Goal: Task Accomplishment & Management: Manage account settings

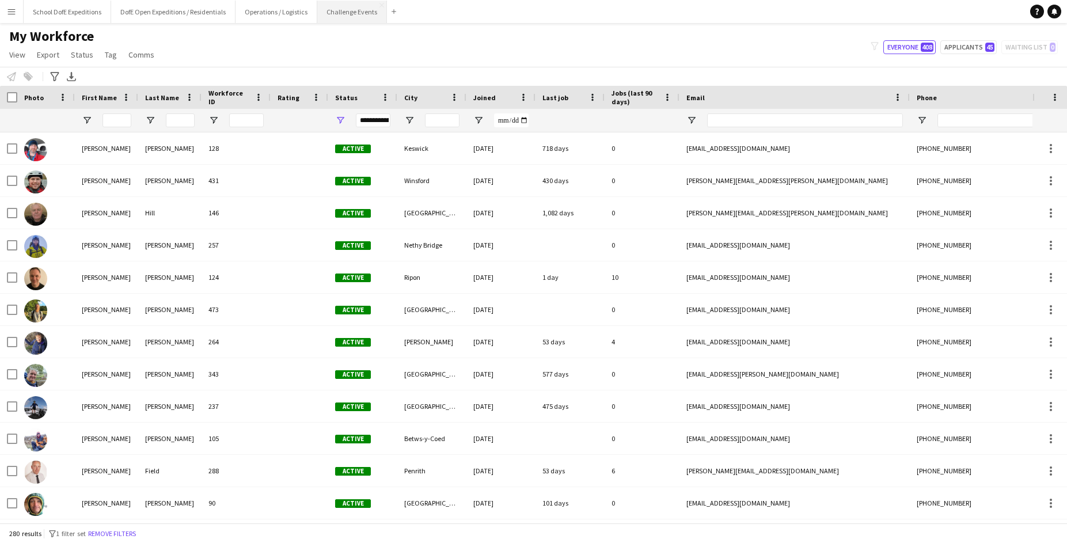
click at [347, 18] on button "Challenge Events Close" at bounding box center [352, 12] width 70 height 22
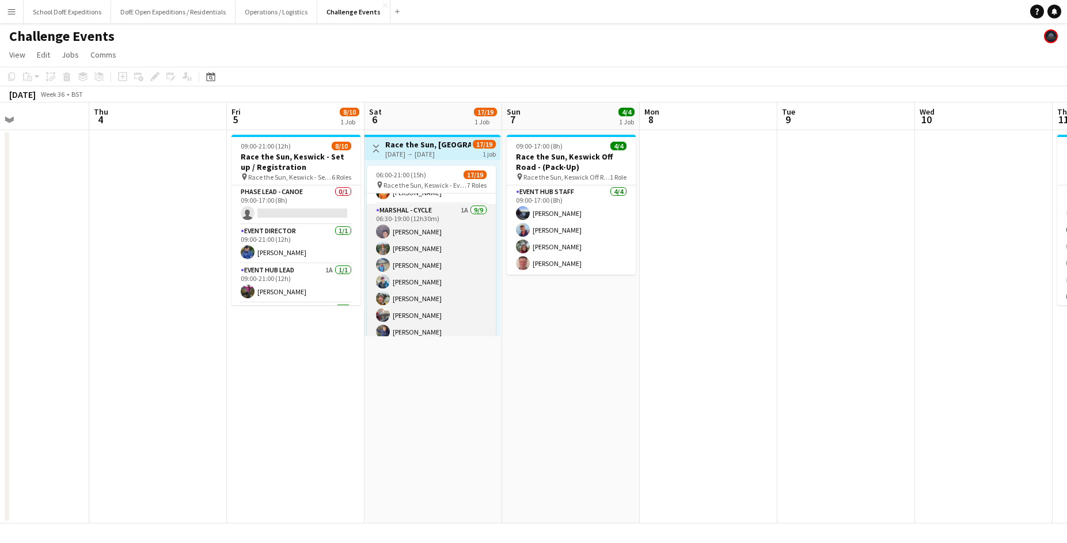
scroll to position [211, 0]
click at [450, 271] on app-card-role "Marshal - Cycle 1A [DATE] 06:30-19:00 (12h30m) [PERSON_NAME] [PERSON_NAME] [PER…" at bounding box center [431, 292] width 129 height 173
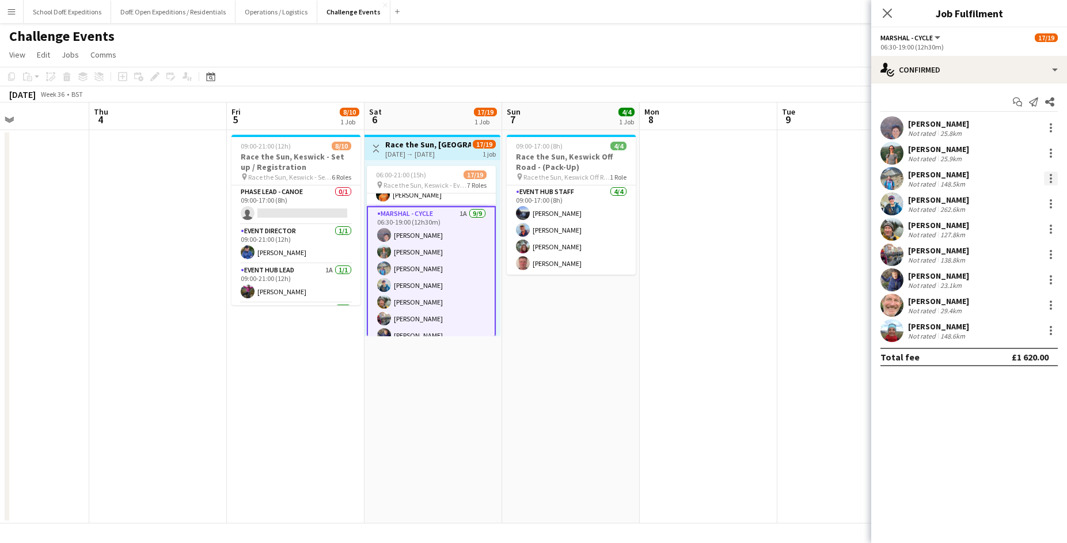
click at [1048, 179] on div at bounding box center [1050, 179] width 14 height 14
click at [1018, 278] on span "Remove" at bounding box center [1012, 282] width 71 height 10
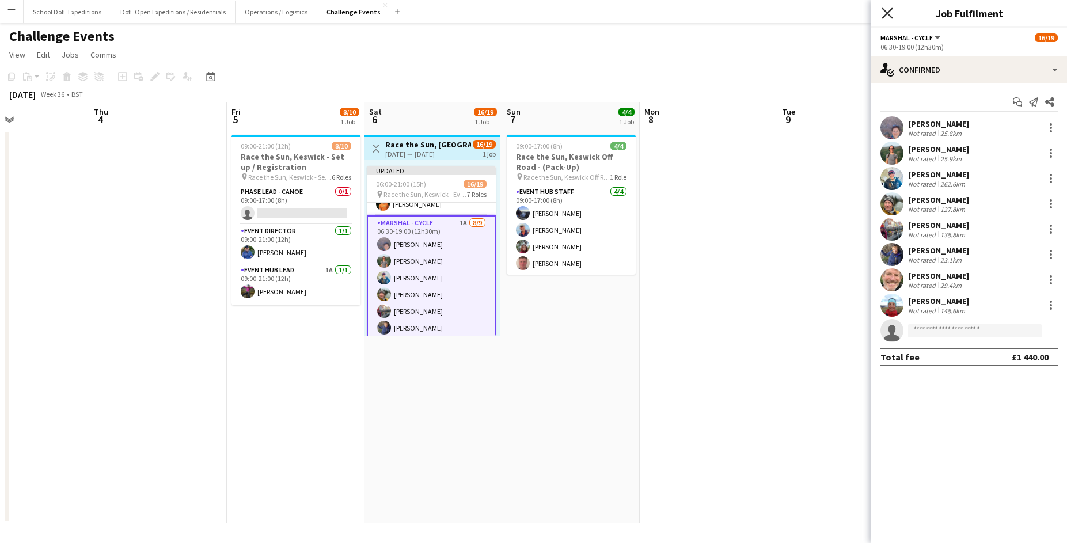
click at [888, 13] on icon "Close pop-in" at bounding box center [886, 12] width 11 height 11
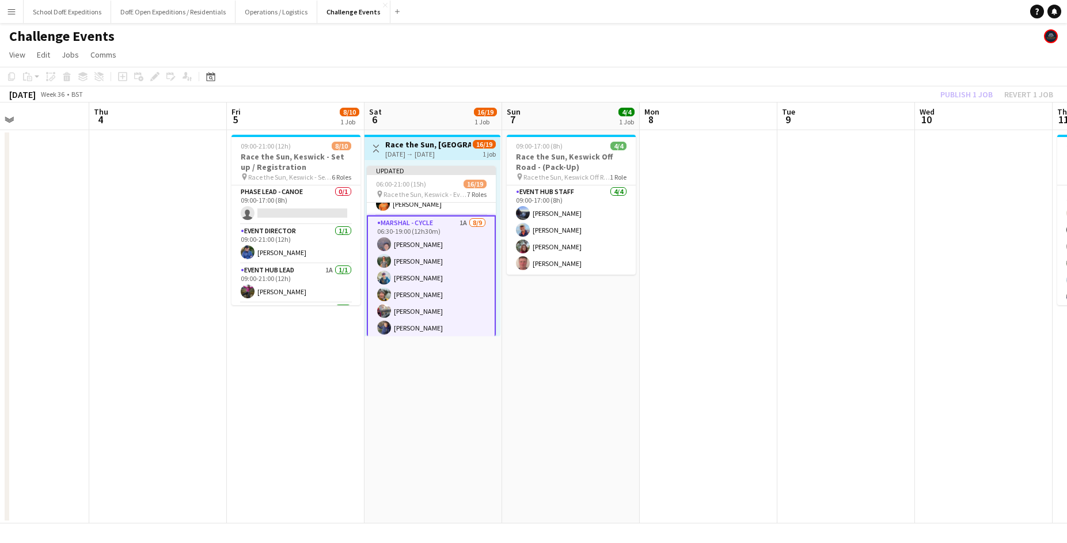
click at [943, 62] on app-page-menu "View Day view expanded Day view collapsed Month view Date picker Jump to [DATE]…" at bounding box center [533, 56] width 1067 height 22
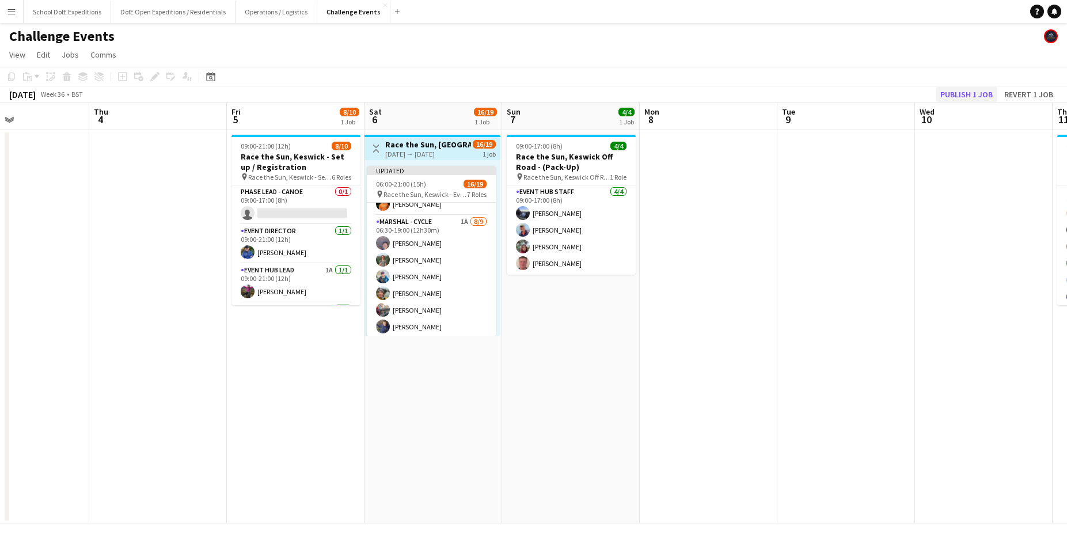
click at [950, 93] on button "Publish 1 job" at bounding box center [966, 94] width 62 height 15
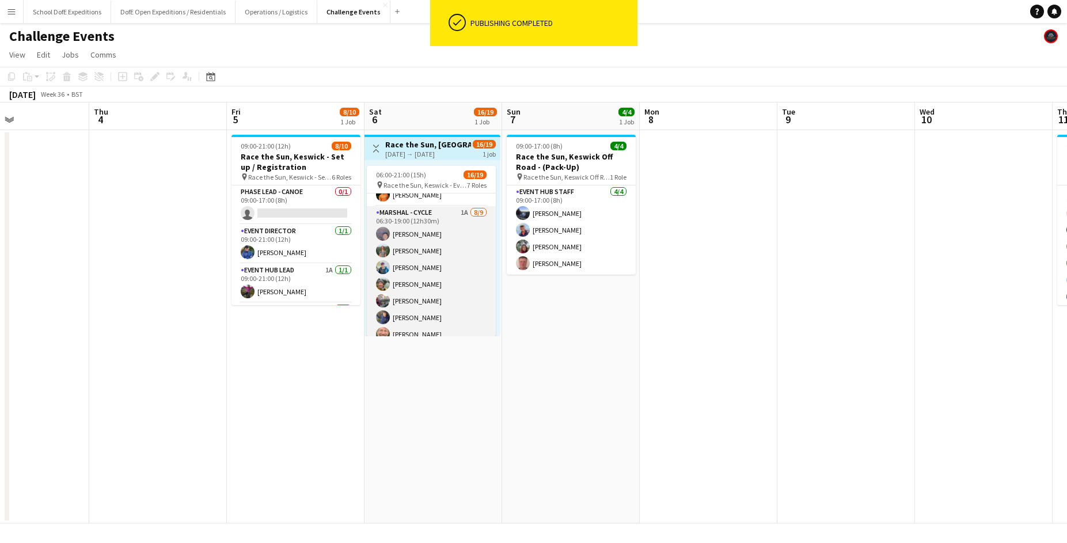
click at [405, 245] on app-card-role "Marshal - Cycle 1A [DATE] 06:30-19:00 (12h30m) [PERSON_NAME] [PERSON_NAME] Nort…" at bounding box center [431, 292] width 129 height 173
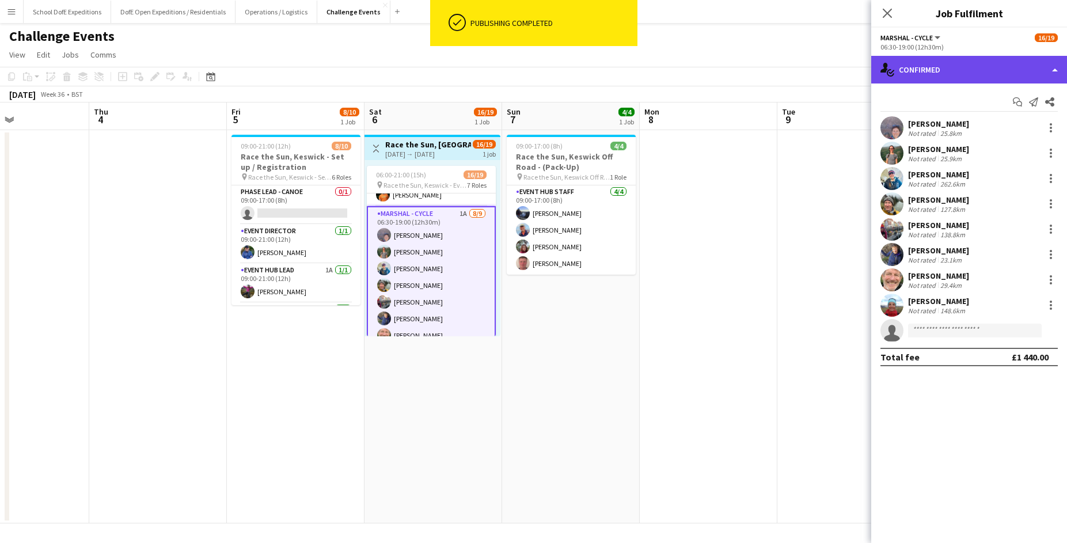
click at [941, 66] on div "single-neutral-actions-check-2 Confirmed" at bounding box center [969, 70] width 196 height 28
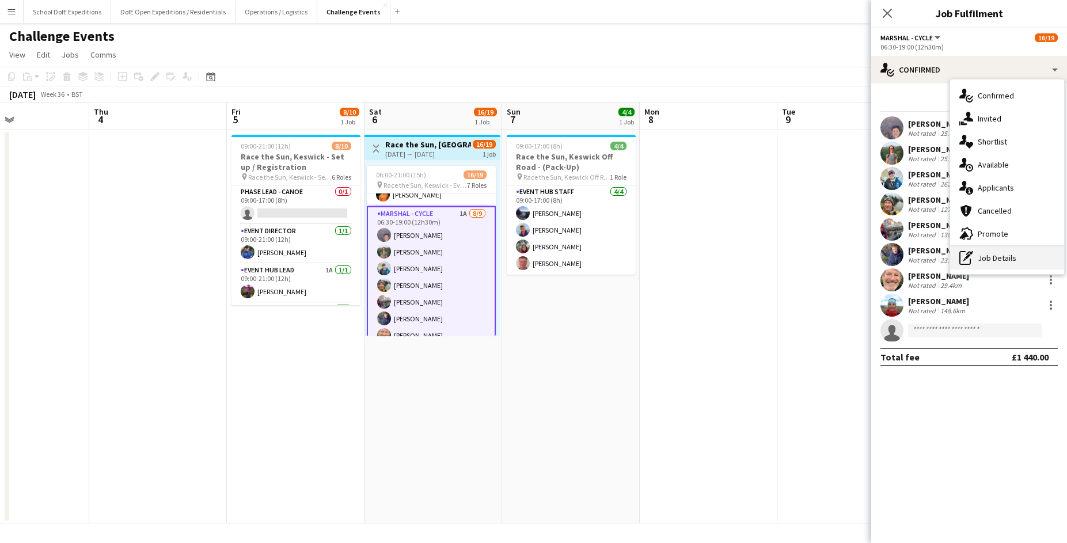
click at [980, 256] on div "pen-write Job Details" at bounding box center [1007, 257] width 114 height 23
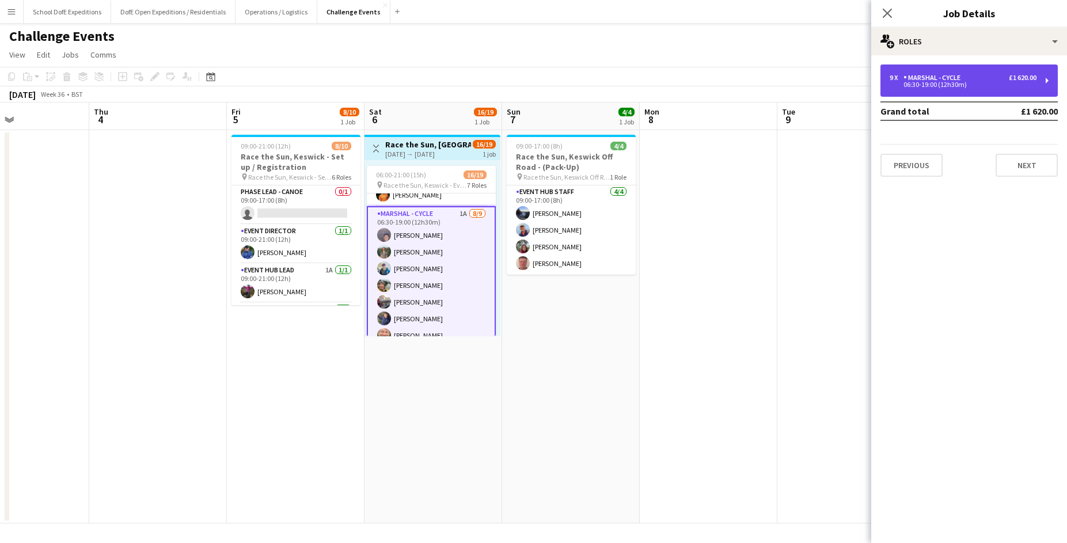
click at [930, 75] on div "Marshal - Cycle" at bounding box center [934, 78] width 62 height 8
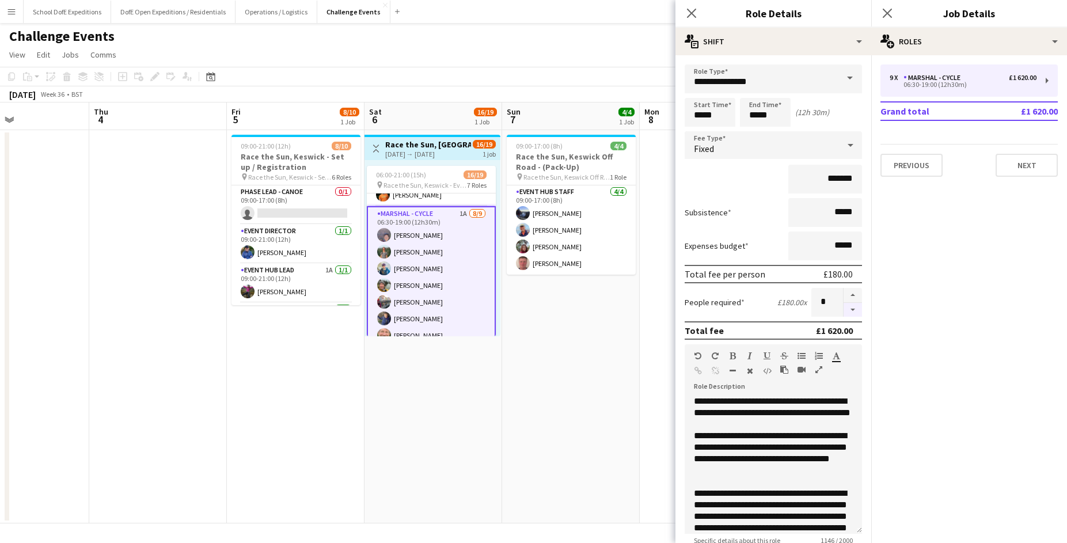
click at [852, 307] on button "button" at bounding box center [852, 310] width 18 height 14
type input "*"
click at [692, 12] on icon "Close pop-in" at bounding box center [690, 12] width 11 height 11
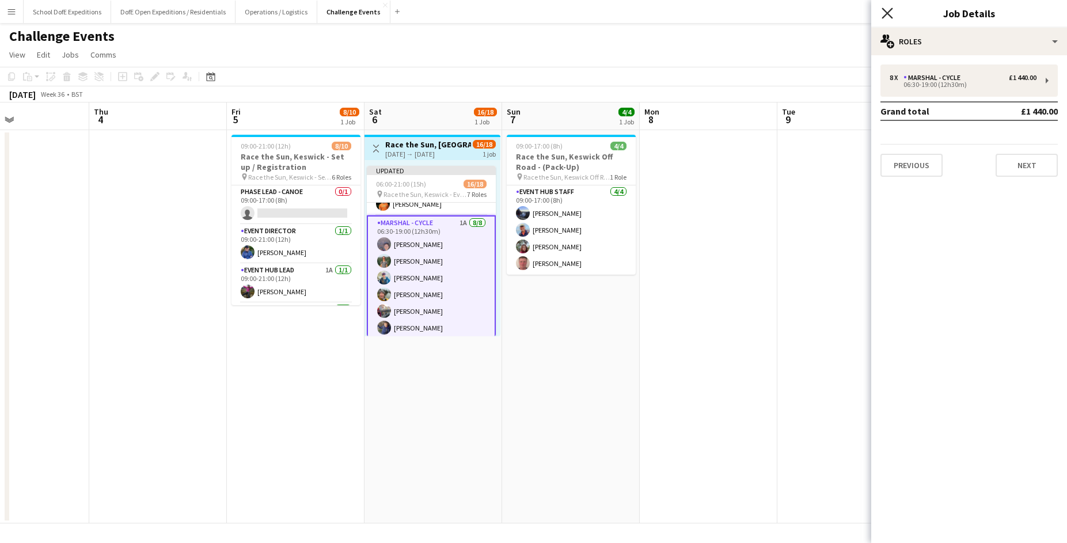
click at [886, 14] on icon at bounding box center [886, 12] width 11 height 11
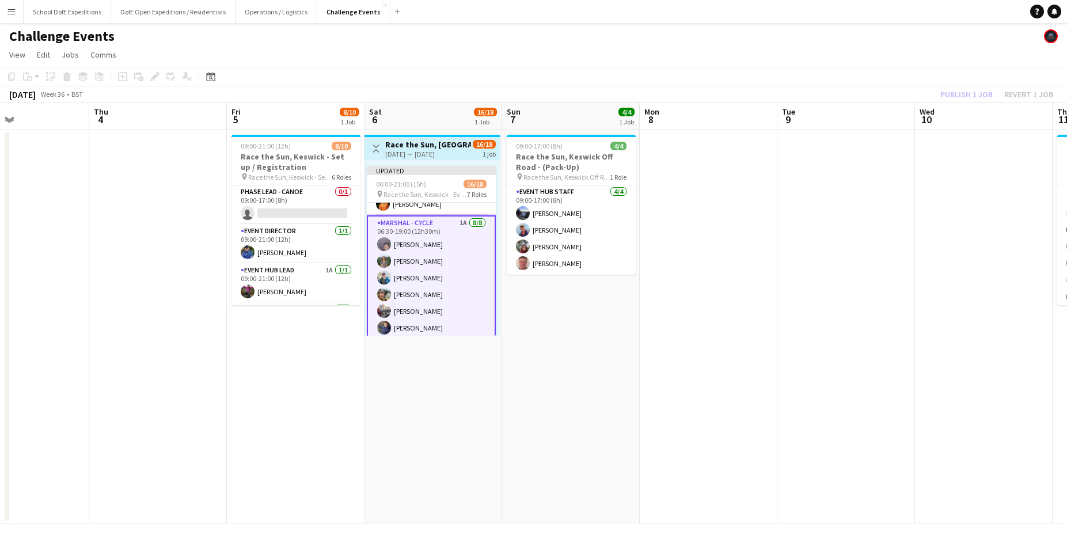
click at [921, 43] on div "Challenge Events" at bounding box center [533, 34] width 1067 height 22
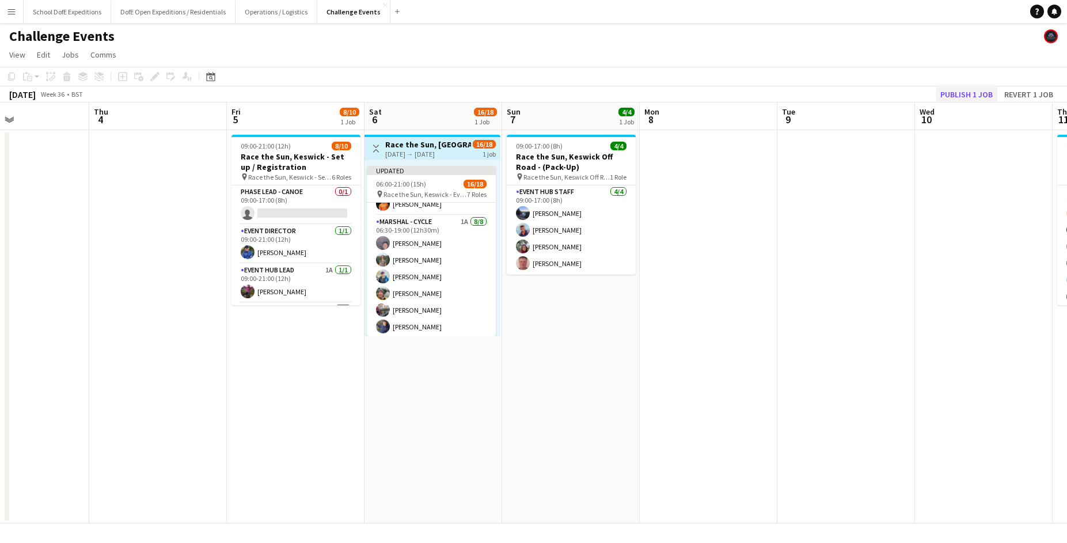
click at [951, 93] on button "Publish 1 job" at bounding box center [966, 94] width 62 height 15
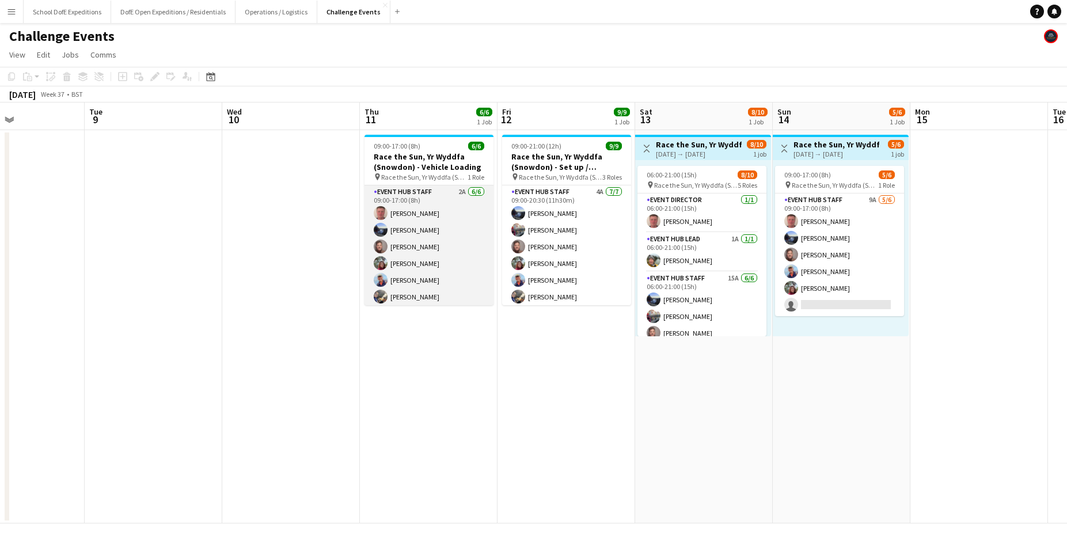
scroll to position [0, 468]
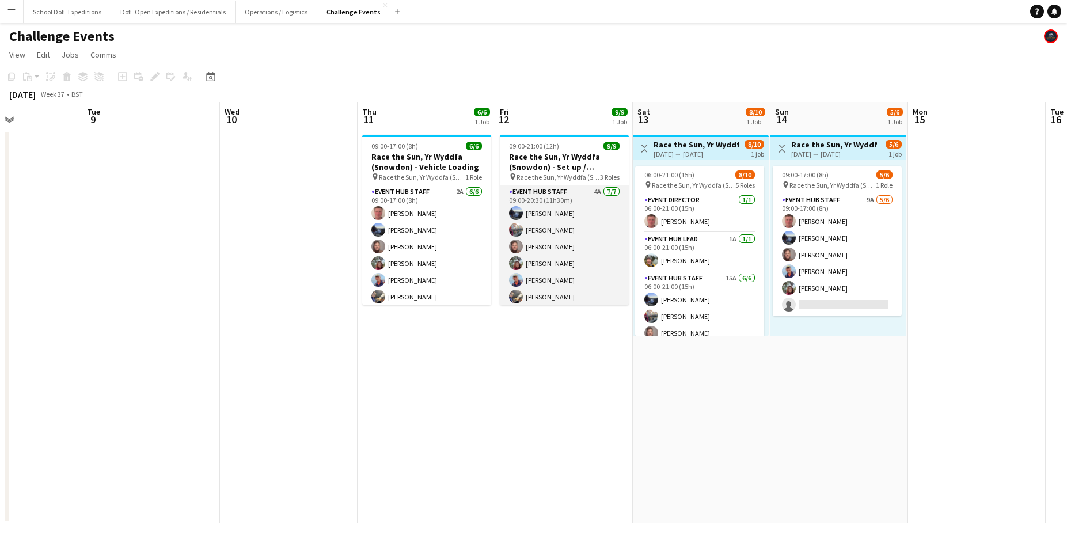
click at [528, 261] on app-card-role "Event Hub Staff 4A [DATE] 09:00-20:30 (11h30m) [PERSON_NAME] [PERSON_NAME] [PER…" at bounding box center [564, 254] width 129 height 139
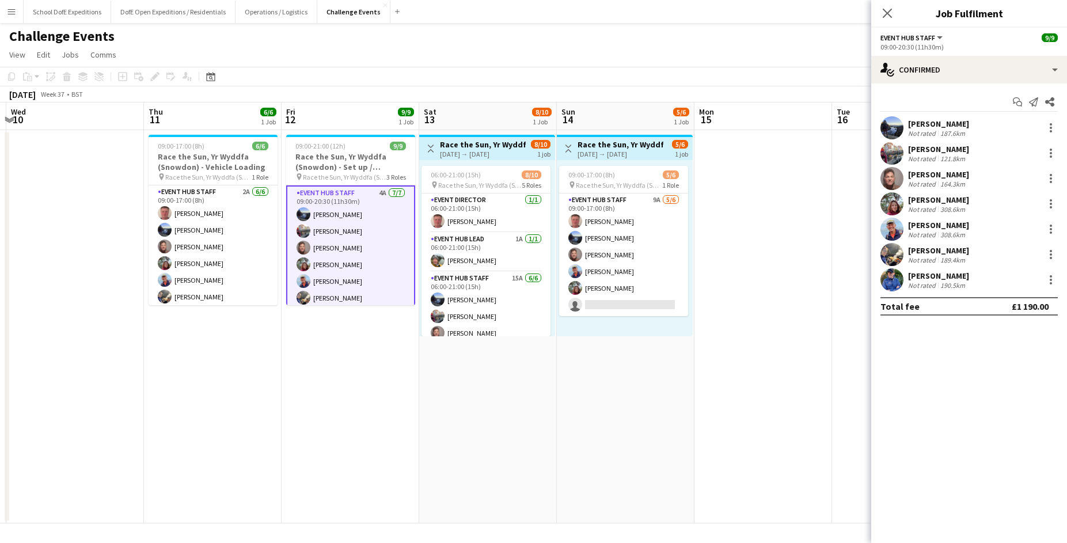
scroll to position [0, 407]
click at [1050, 253] on div at bounding box center [1050, 254] width 14 height 14
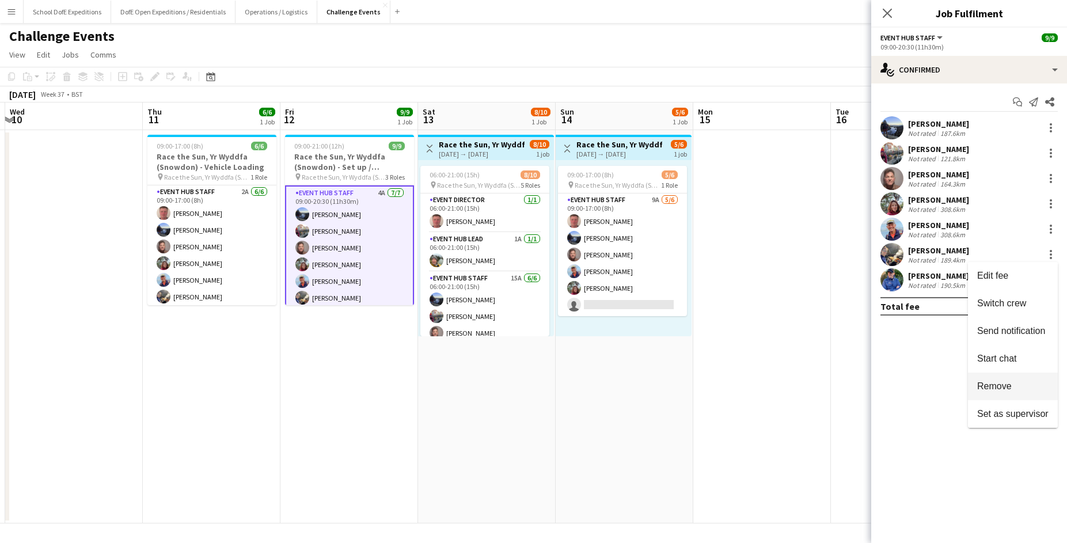
click at [1000, 382] on span "Remove" at bounding box center [994, 386] width 35 height 10
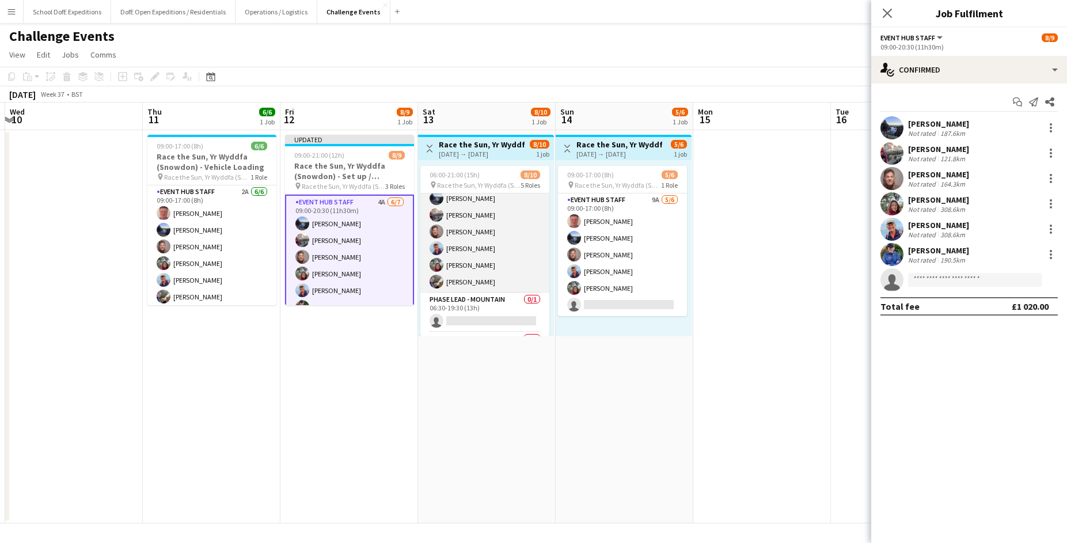
scroll to position [102, 0]
click at [482, 268] on app-card-role "Event Hub Staff 15A [DATE] 06:00-21:00 (15h) [PERSON_NAME] [PERSON_NAME] [PERSO…" at bounding box center [484, 231] width 129 height 123
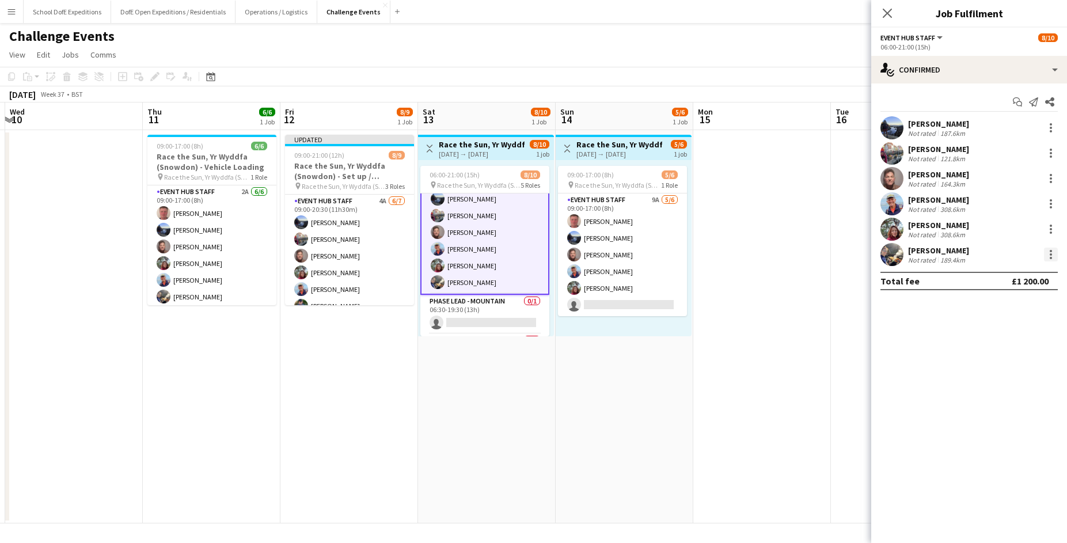
click at [1048, 254] on div at bounding box center [1050, 254] width 14 height 14
click at [997, 359] on span "Remove" at bounding box center [994, 358] width 35 height 10
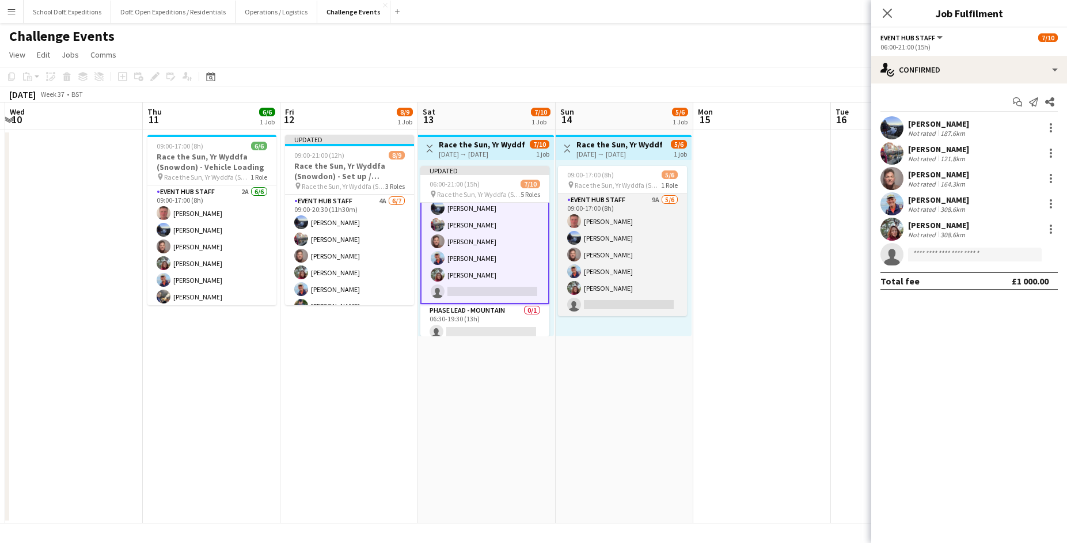
scroll to position [0, 0]
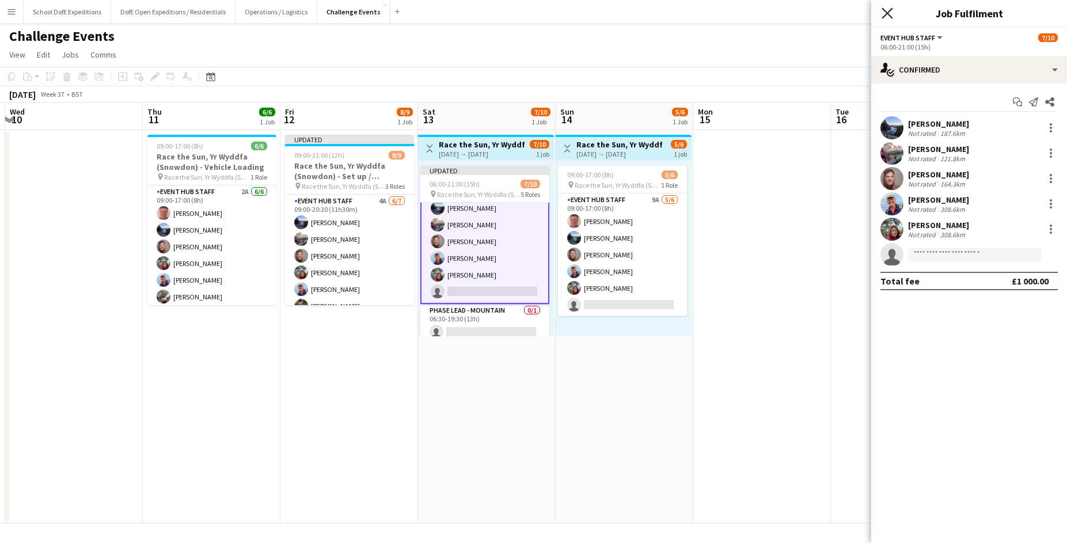
click at [886, 13] on icon at bounding box center [886, 12] width 11 height 11
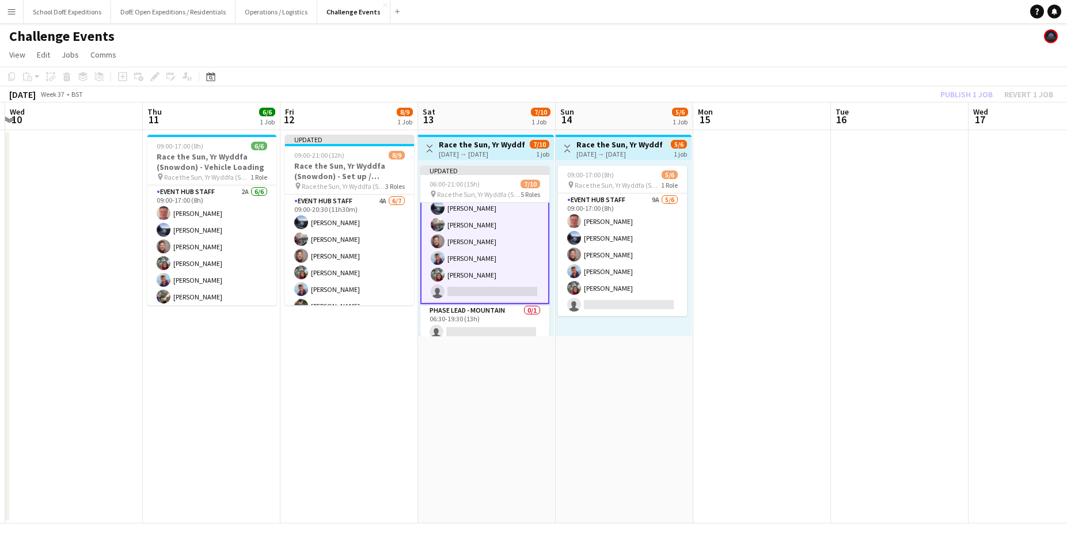
click at [896, 43] on div "Challenge Events" at bounding box center [533, 34] width 1067 height 22
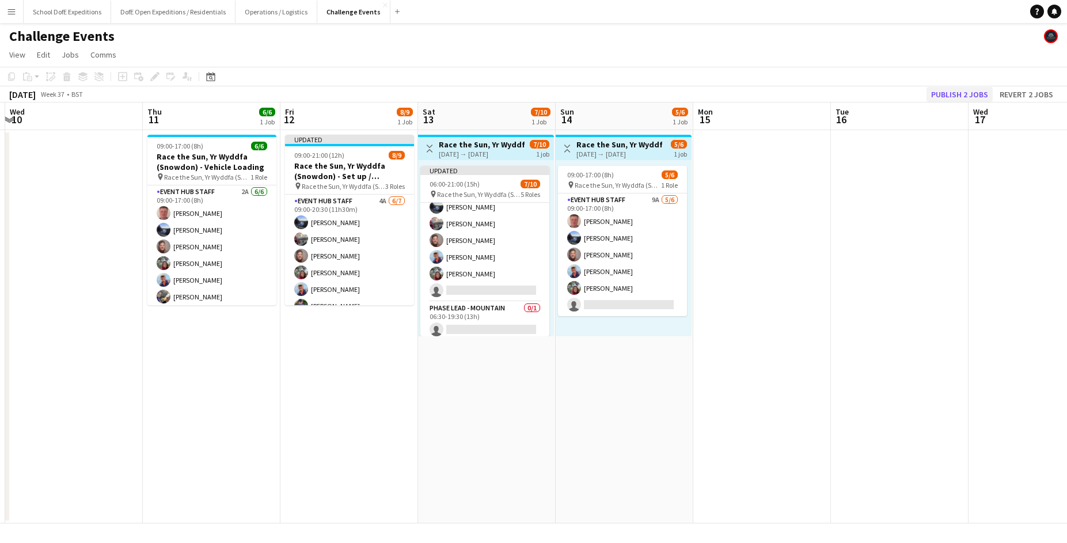
click at [954, 89] on button "Publish 2 jobs" at bounding box center [959, 94] width 66 height 15
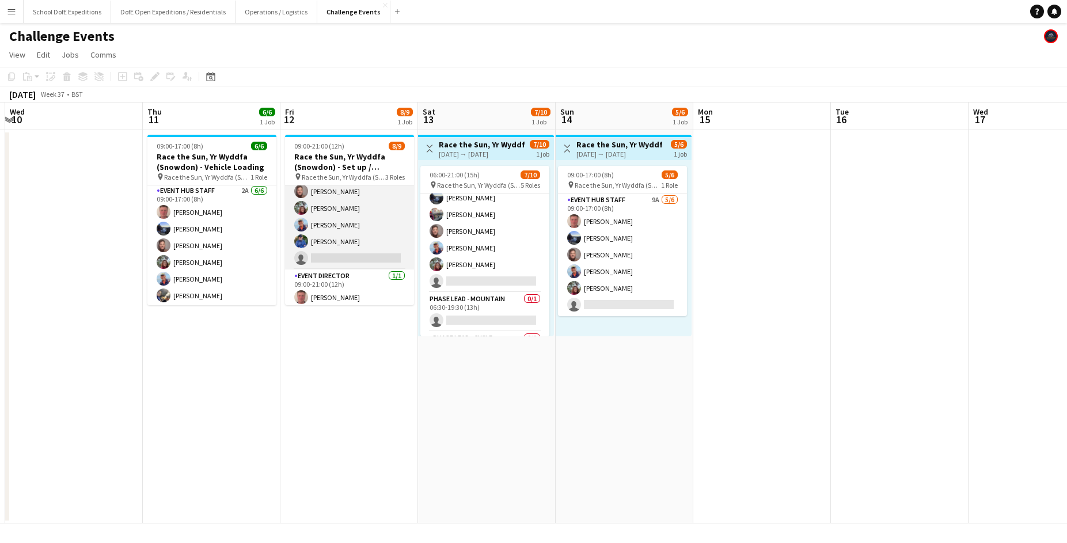
scroll to position [64, 0]
click at [323, 249] on app-card-role "Event Hub Staff 4A [DATE] 09:00-20:30 (11h30m) [PERSON_NAME] [PERSON_NAME] [PER…" at bounding box center [349, 190] width 129 height 139
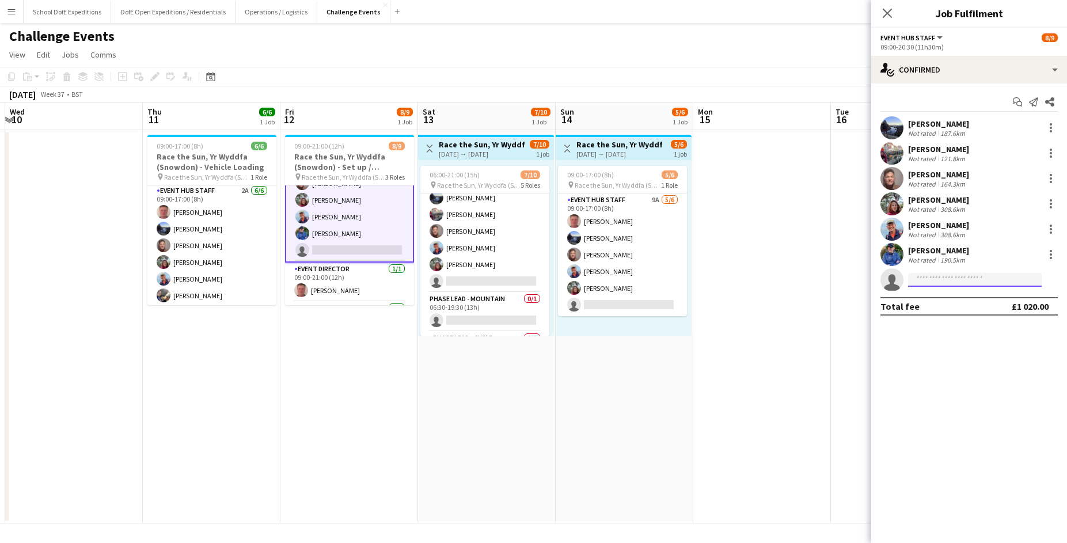
click at [930, 279] on input at bounding box center [975, 280] width 134 height 14
type input "*****"
drag, startPoint x: 942, startPoint y: 298, endPoint x: 961, endPoint y: 308, distance: 21.9
click at [961, 308] on span "[PERSON_NAME][EMAIL_ADDRESS][DOMAIN_NAME]" at bounding box center [974, 305] width 115 height 9
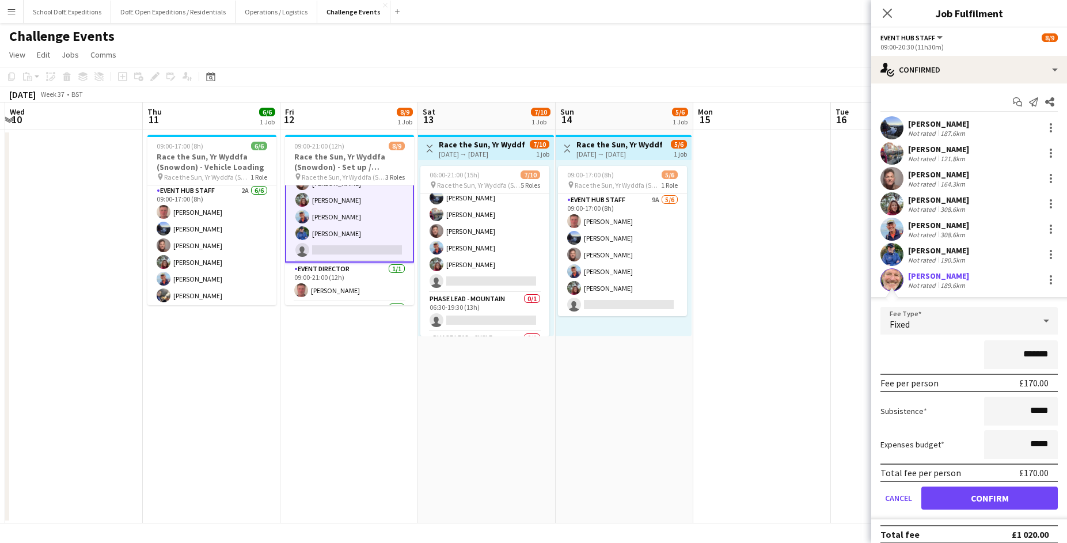
click at [957, 502] on button "Confirm" at bounding box center [989, 497] width 136 height 23
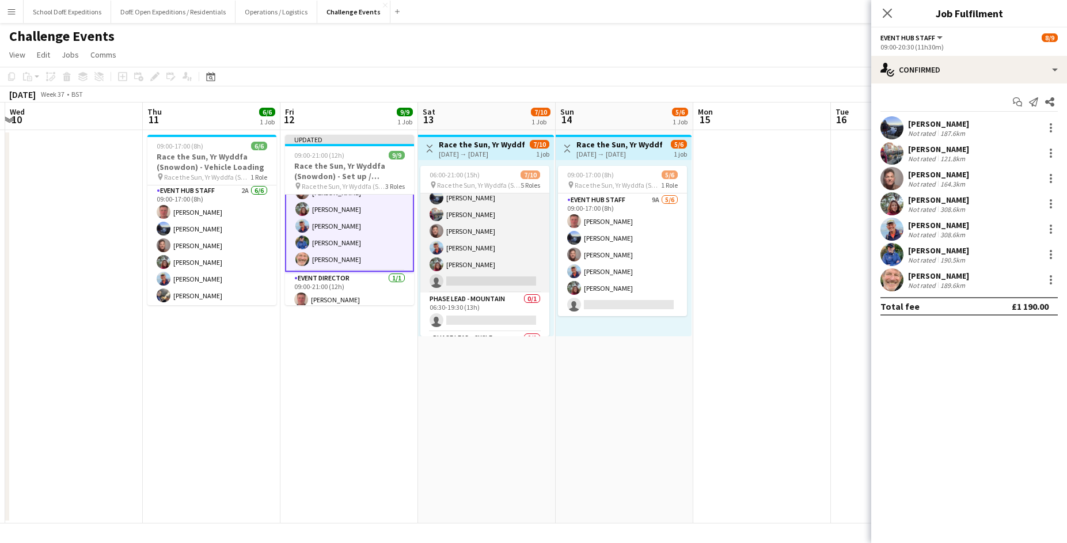
click at [509, 266] on app-card-role "Event Hub Staff 15A [DATE] 06:00-21:00 (15h) [PERSON_NAME] [PERSON_NAME] [PERSO…" at bounding box center [484, 231] width 129 height 123
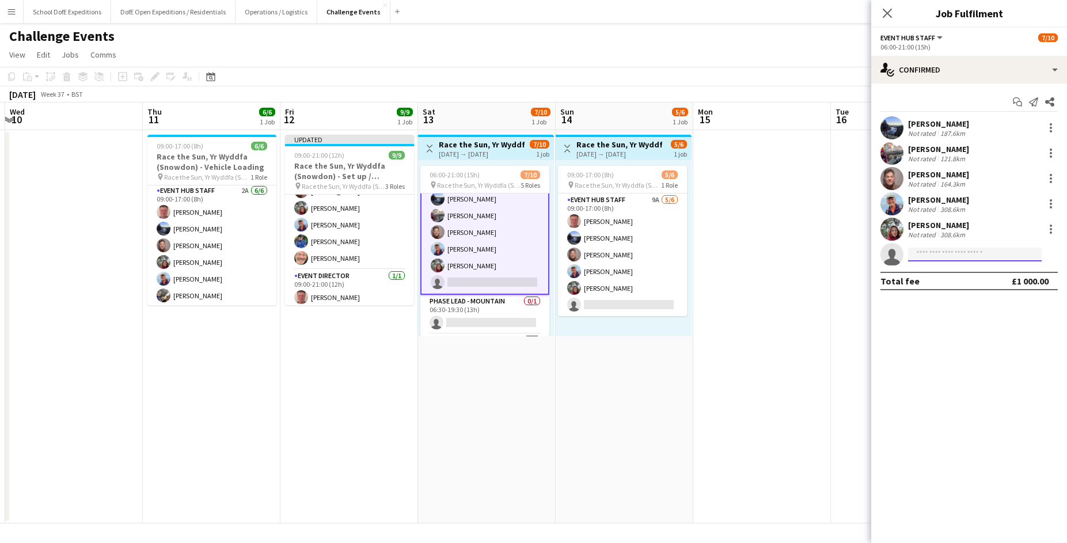
click at [927, 251] on input at bounding box center [975, 254] width 134 height 14
type input "*****"
drag, startPoint x: 946, startPoint y: 264, endPoint x: 950, endPoint y: 279, distance: 15.5
click at [950, 279] on span "[PERSON_NAME][EMAIL_ADDRESS][DOMAIN_NAME]" at bounding box center [974, 280] width 115 height 9
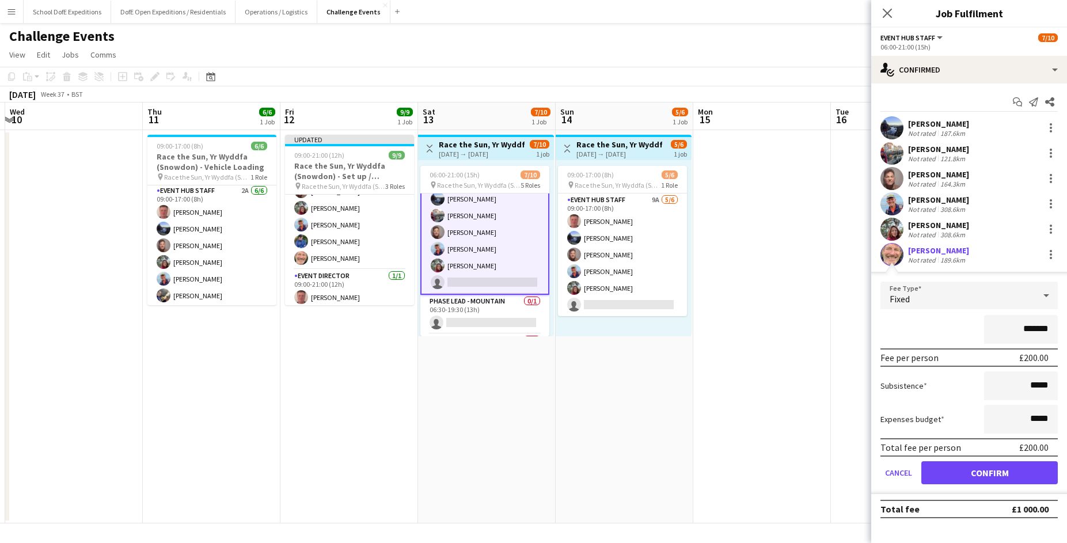
click at [964, 471] on button "Confirm" at bounding box center [989, 472] width 136 height 23
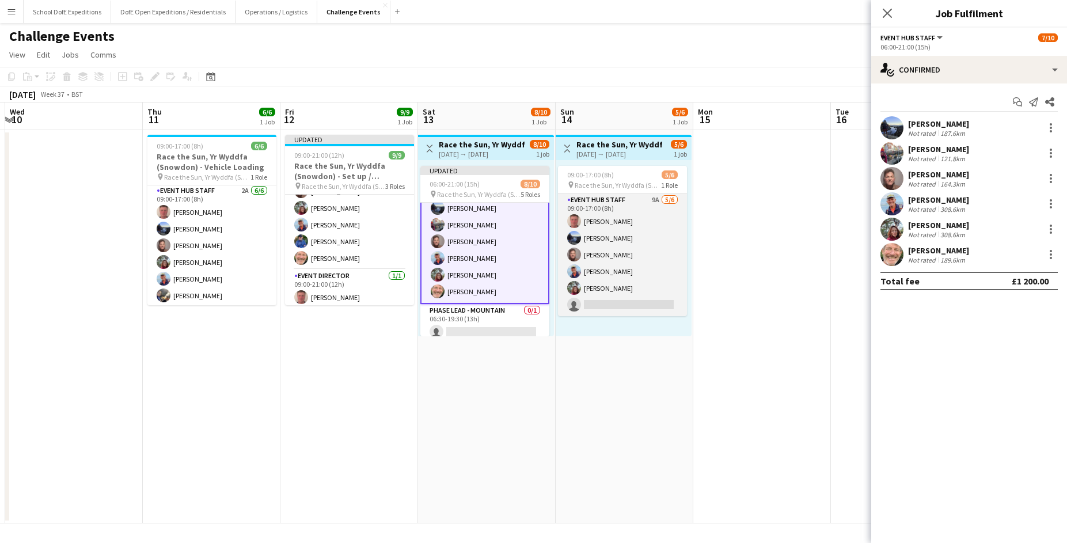
click at [653, 296] on app-card-role "Event Hub Staff 9A [DATE] 09:00-17:00 (8h) [PERSON_NAME] [PERSON_NAME] [PERSON_…" at bounding box center [622, 254] width 129 height 123
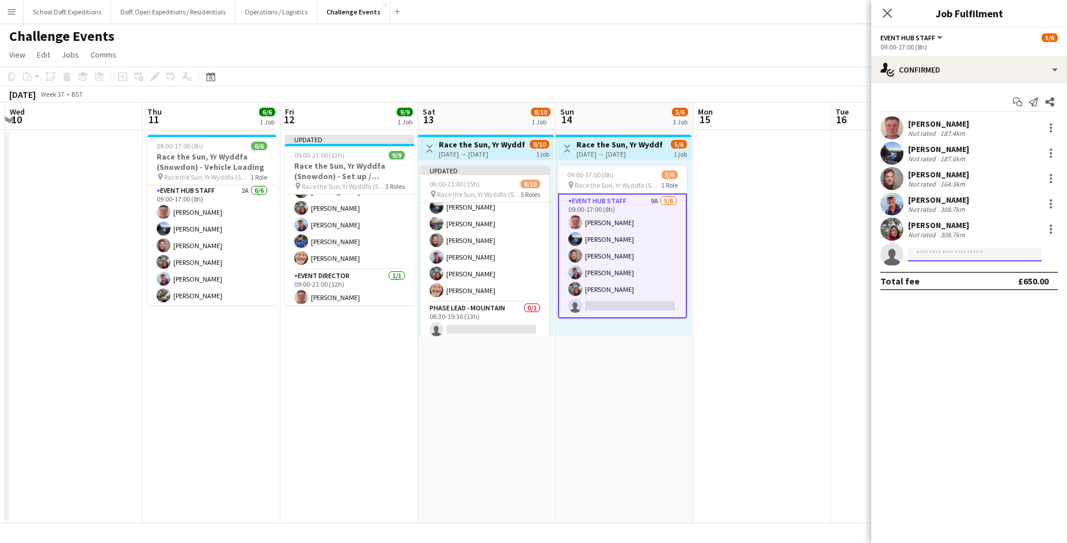
click at [923, 255] on input at bounding box center [975, 254] width 134 height 14
type input "*****"
drag, startPoint x: 942, startPoint y: 272, endPoint x: 954, endPoint y: 281, distance: 14.7
click at [954, 281] on span "[PERSON_NAME][EMAIL_ADDRESS][DOMAIN_NAME]" at bounding box center [974, 280] width 115 height 9
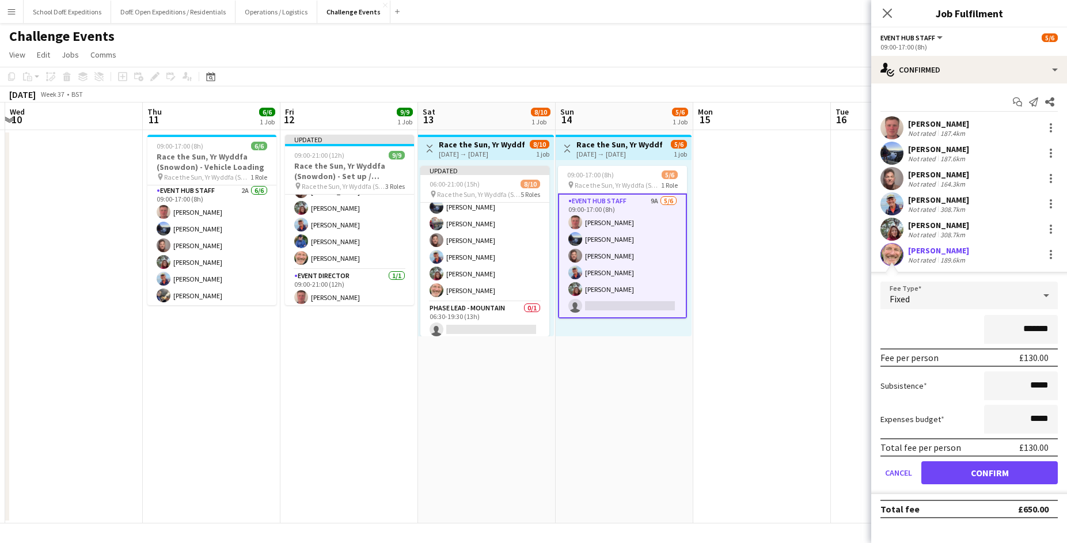
click at [963, 478] on button "Confirm" at bounding box center [989, 472] width 136 height 23
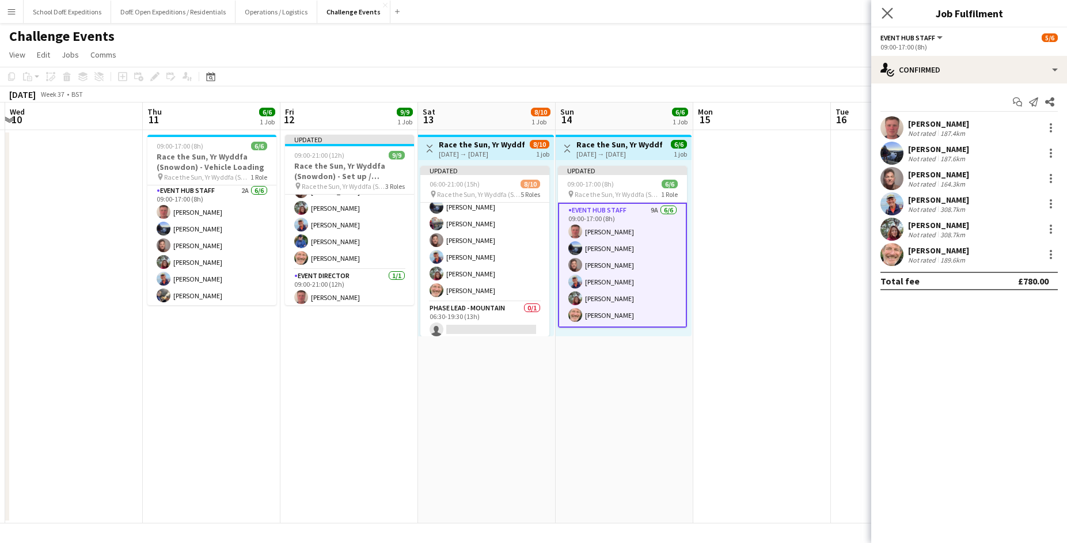
click at [886, 7] on app-icon "Close pop-in" at bounding box center [887, 13] width 17 height 17
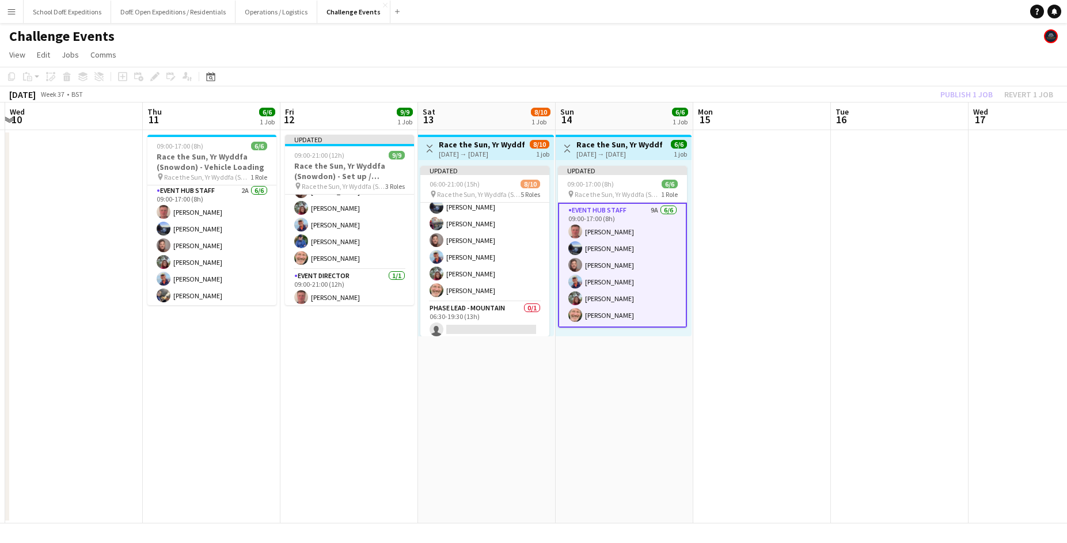
click at [879, 53] on app-page-menu "View Day view expanded Day view collapsed Month view Date picker Jump to [DATE]…" at bounding box center [533, 56] width 1067 height 22
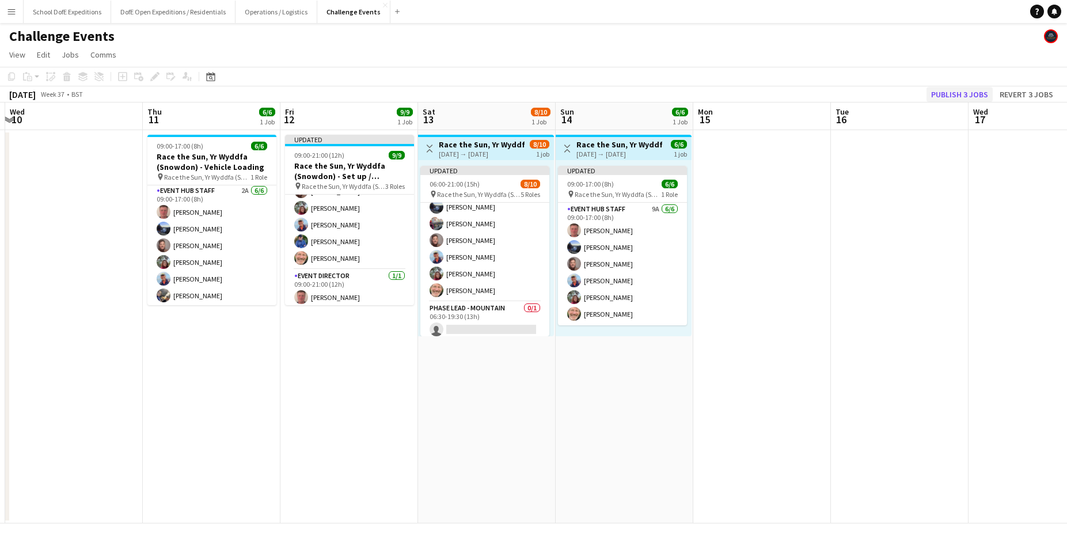
click at [942, 88] on button "Publish 3 jobs" at bounding box center [959, 94] width 66 height 15
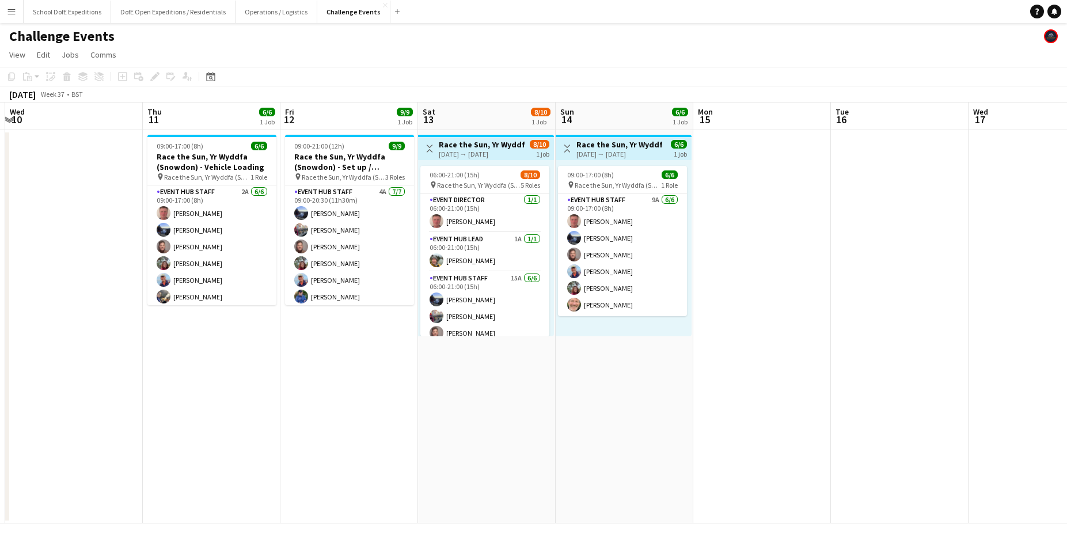
scroll to position [0, 0]
